Goal: Navigation & Orientation: Find specific page/section

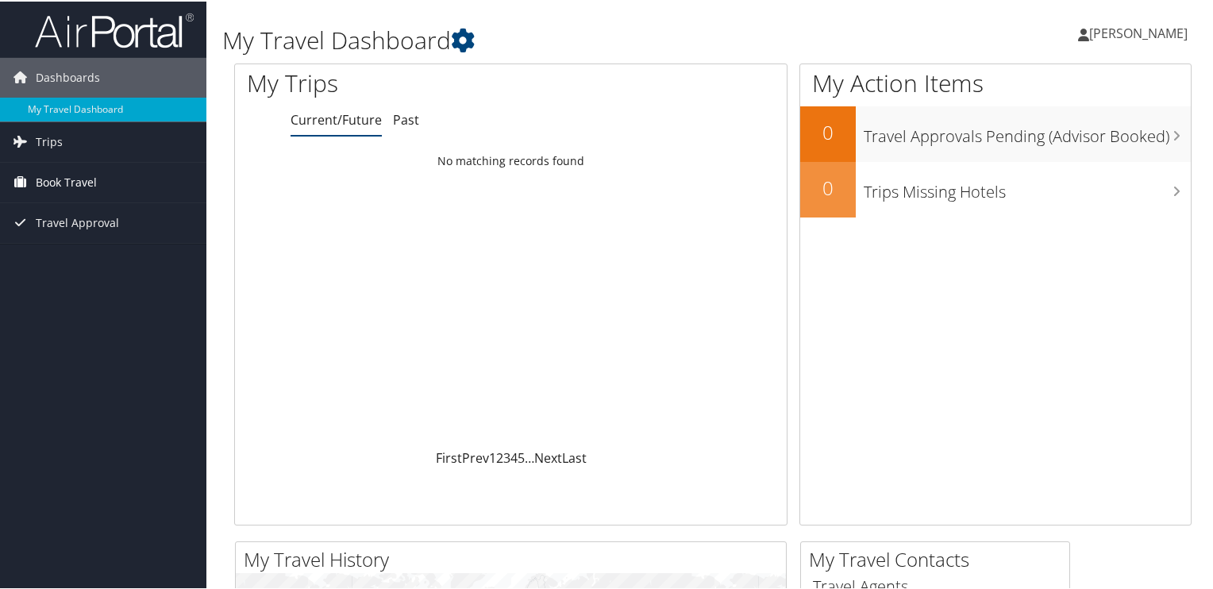
click at [72, 181] on span "Book Travel" at bounding box center [66, 181] width 61 height 40
click at [87, 298] on span "Travel Approval" at bounding box center [77, 293] width 83 height 40
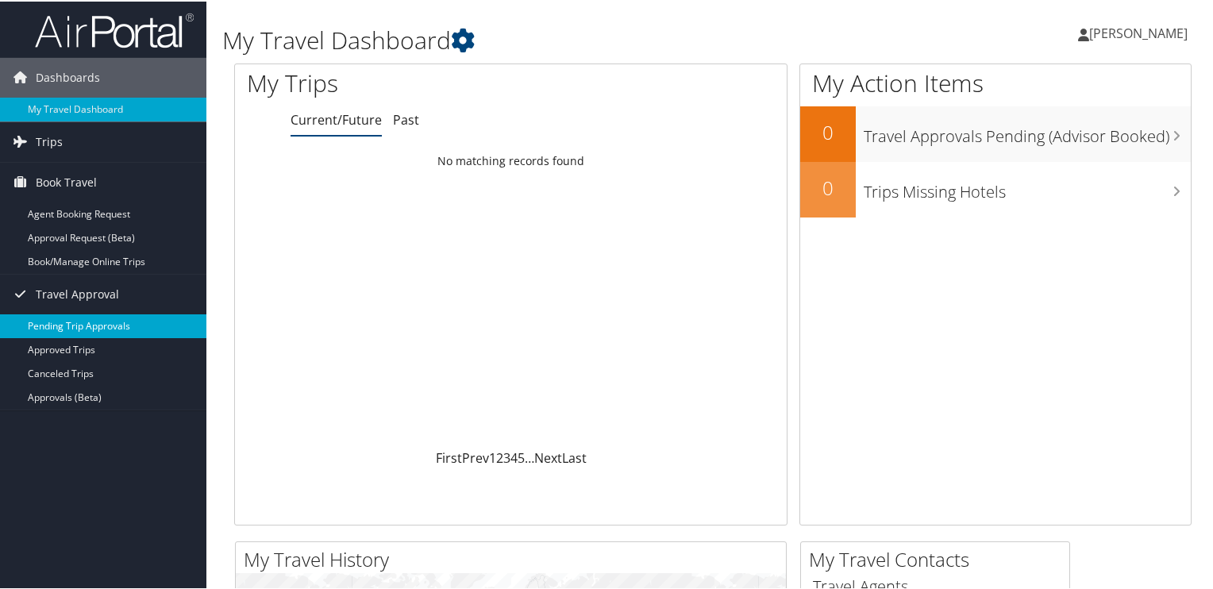
click at [98, 323] on link "Pending Trip Approvals" at bounding box center [103, 325] width 206 height 24
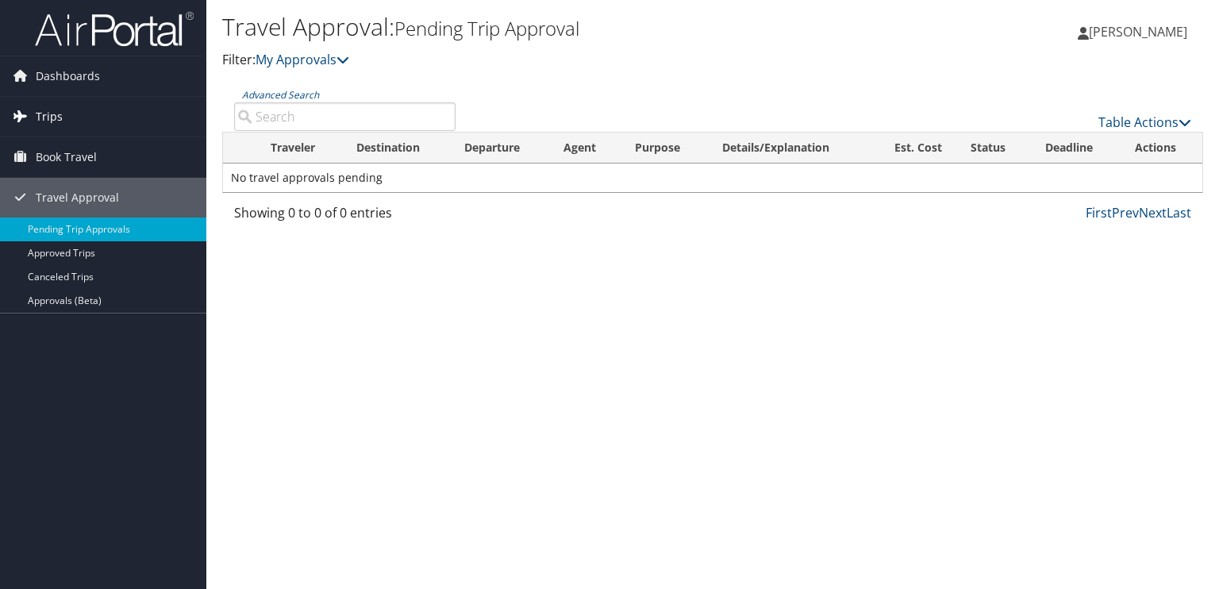
click at [61, 115] on link "Trips" at bounding box center [103, 117] width 206 height 40
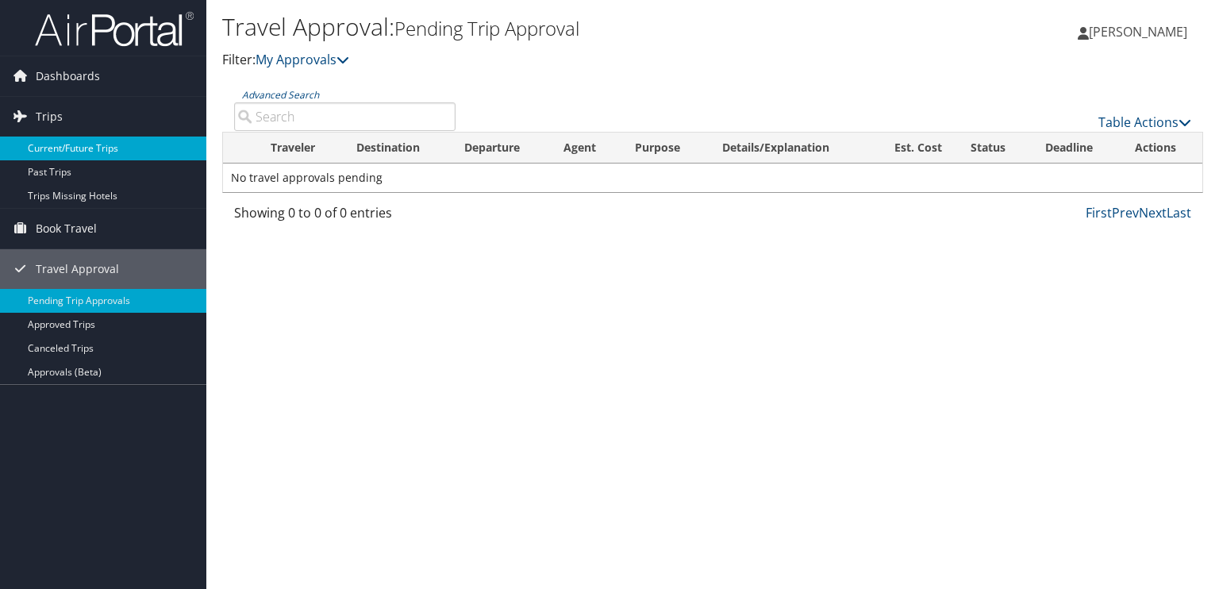
click at [70, 151] on link "Current/Future Trips" at bounding box center [103, 149] width 206 height 24
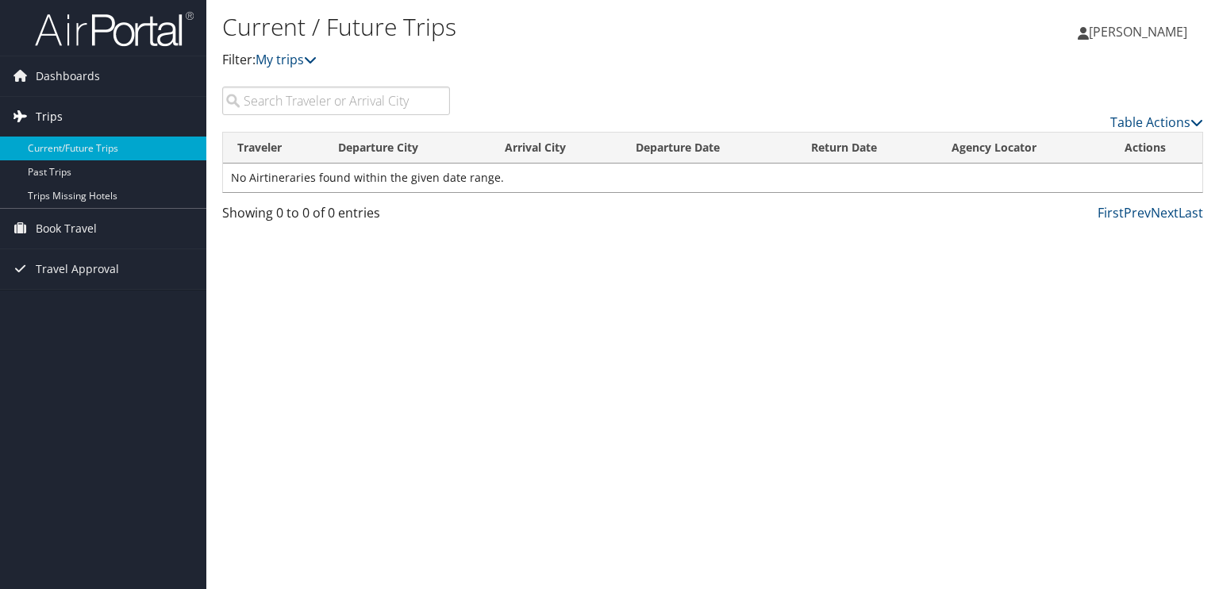
click at [67, 117] on link "Trips" at bounding box center [103, 117] width 206 height 40
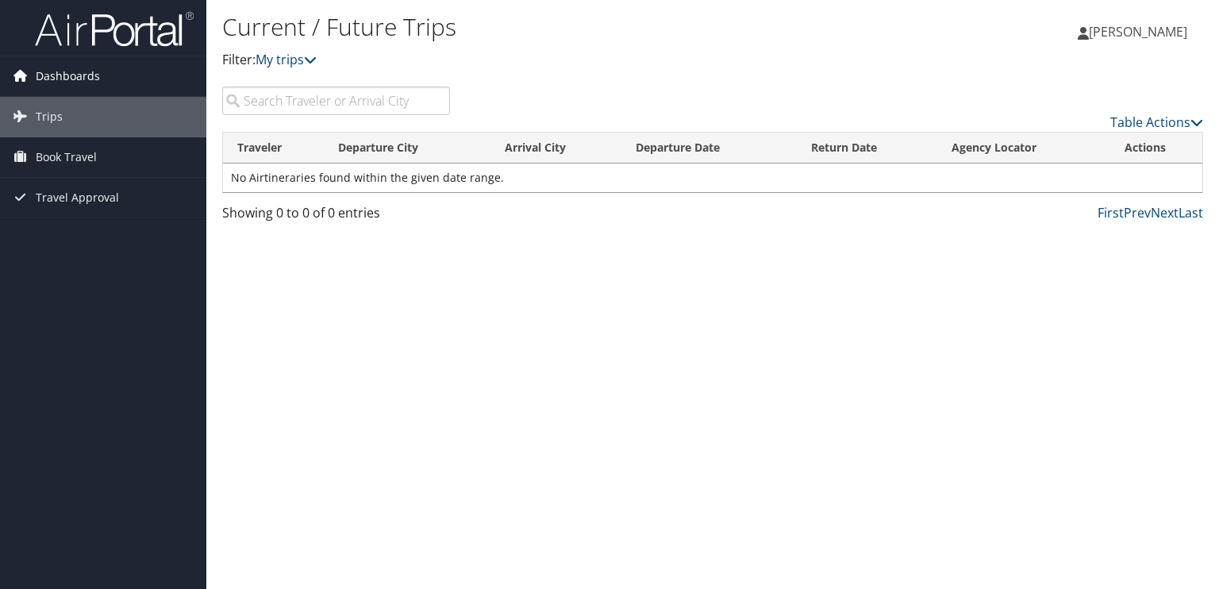
click at [60, 66] on span "Dashboards" at bounding box center [68, 76] width 64 height 40
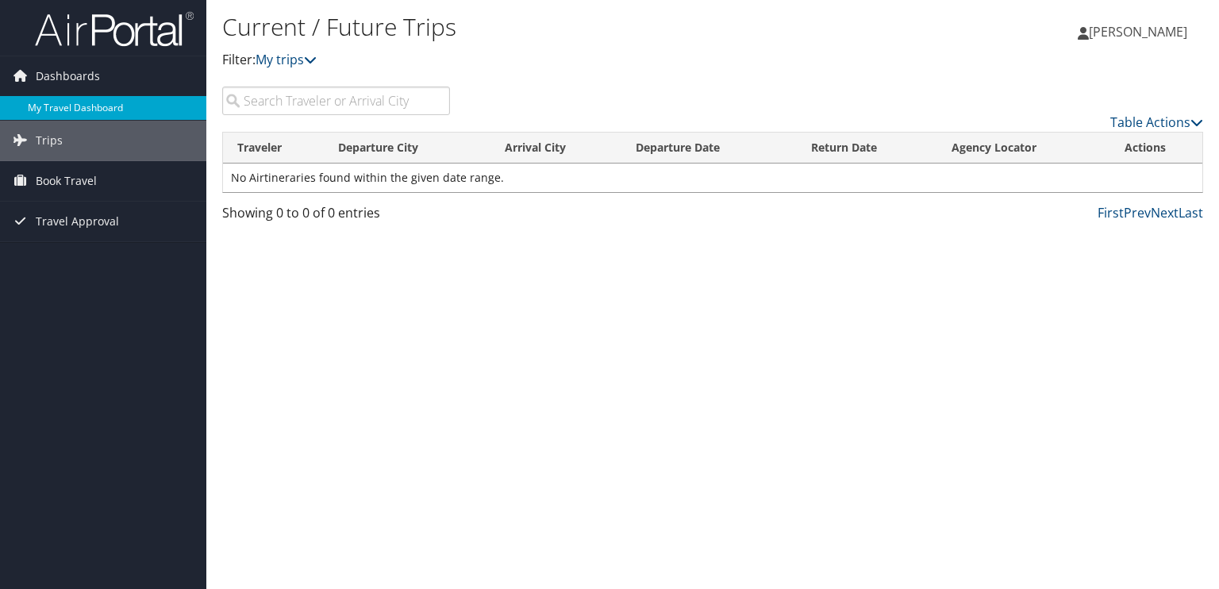
click at [67, 103] on link "My Travel Dashboard" at bounding box center [103, 108] width 206 height 24
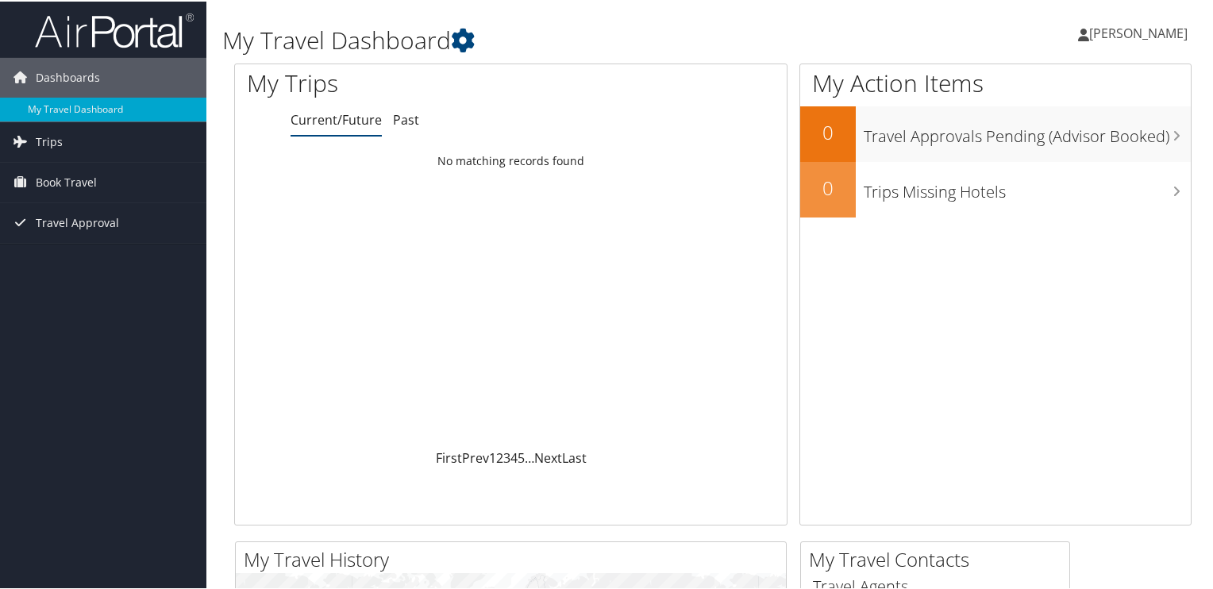
click at [1158, 33] on span "[PERSON_NAME]" at bounding box center [1138, 31] width 98 height 17
click at [1063, 136] on link "View Travel Profile" at bounding box center [1095, 141] width 177 height 27
